Goal: Entertainment & Leisure: Consume media (video, audio)

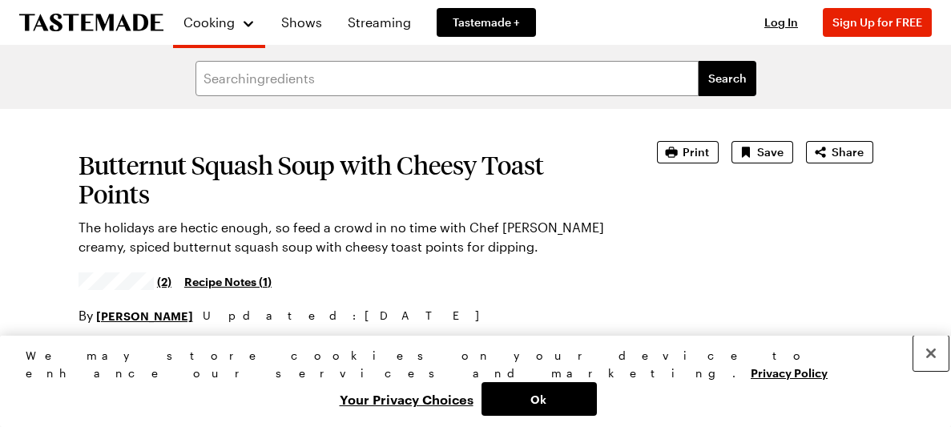
click at [940, 371] on button "Close" at bounding box center [931, 353] width 35 height 35
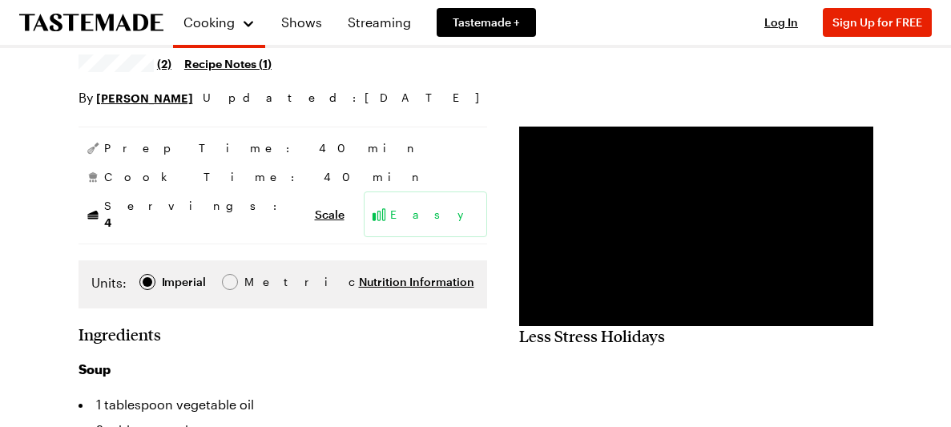
scroll to position [219, 0]
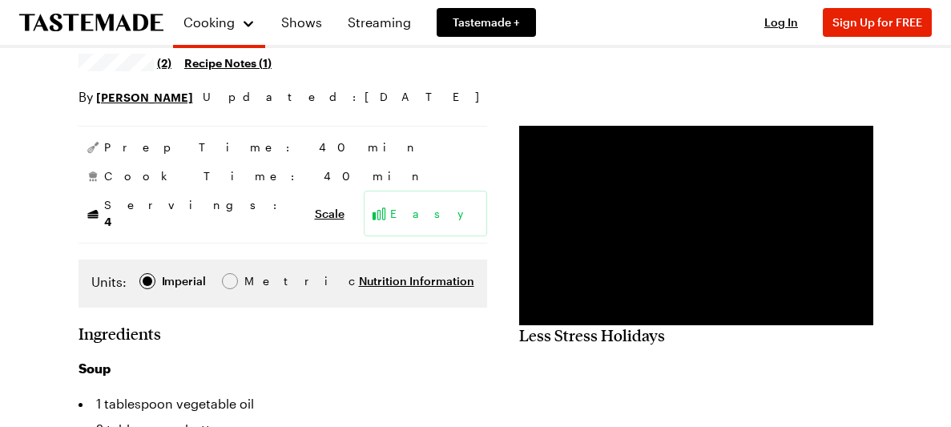
click at [321, 395] on li "1 tablespoon vegetable oil" at bounding box center [283, 404] width 409 height 26
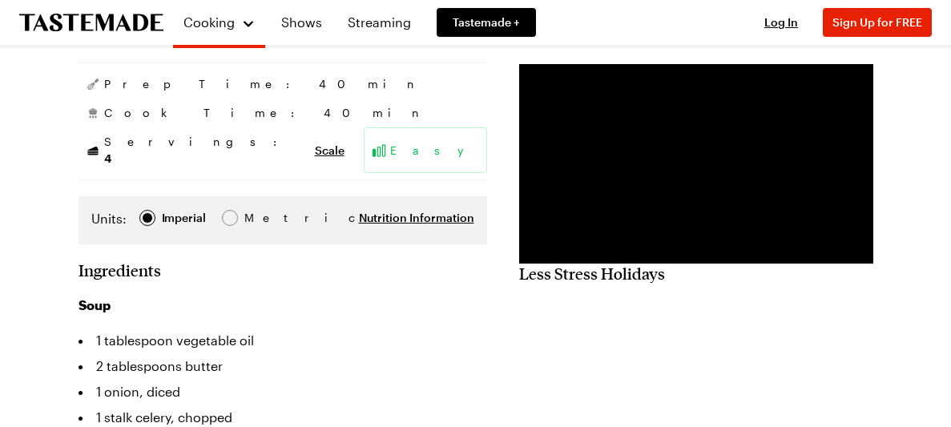
scroll to position [281, 0]
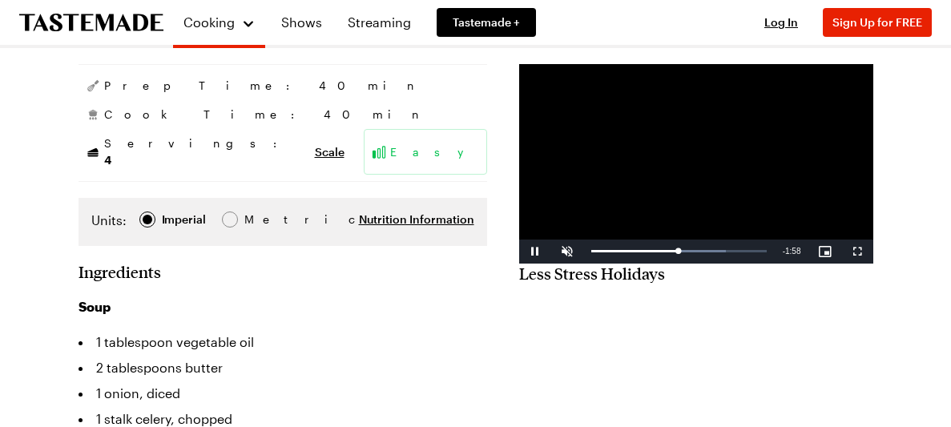
click at [584, 260] on div "Loaded : 76.75% 1:59" at bounding box center [680, 252] width 192 height 24
click at [621, 253] on div "1:07" at bounding box center [617, 251] width 50 height 4
click at [656, 253] on div "1:40" at bounding box center [629, 251] width 75 height 4
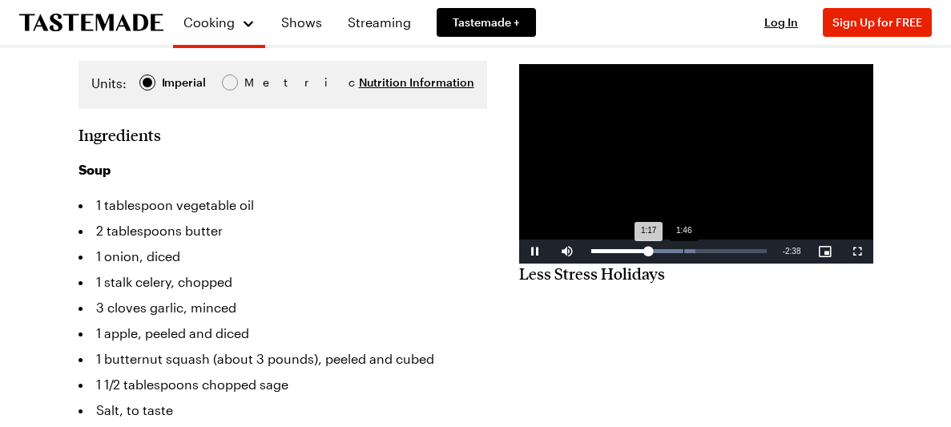
scroll to position [421, 0]
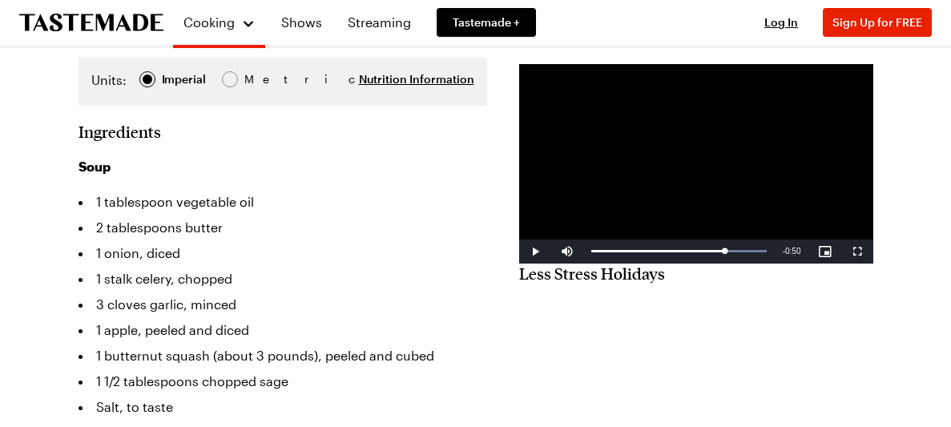
click at [454, 189] on li "1 tablespoon vegetable oil" at bounding box center [283, 202] width 409 height 26
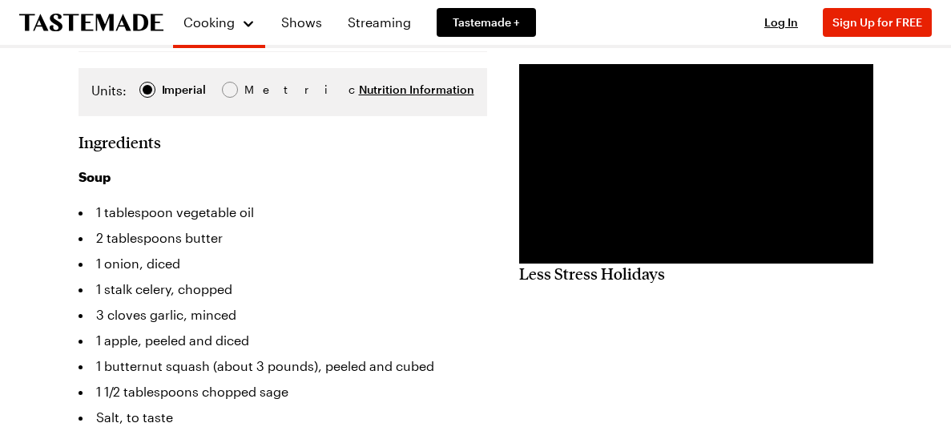
scroll to position [411, 0]
